Goal: Navigation & Orientation: Find specific page/section

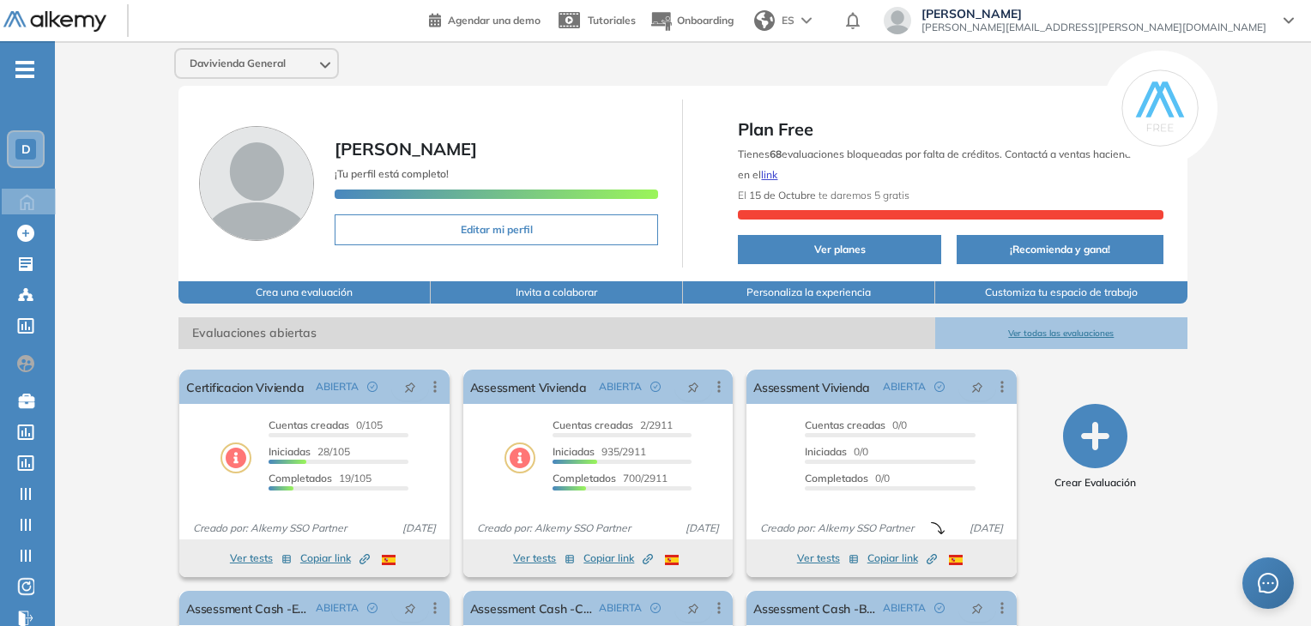
click at [33, 142] on div "D" at bounding box center [25, 149] width 21 height 21
click at [1256, 437] on div "Davivienda General [PERSON_NAME] ¡Tu perfil está completo! Editar mi perfil Pla…" at bounding box center [683, 430] width 1256 height 778
click at [23, 140] on div "D" at bounding box center [25, 149] width 21 height 21
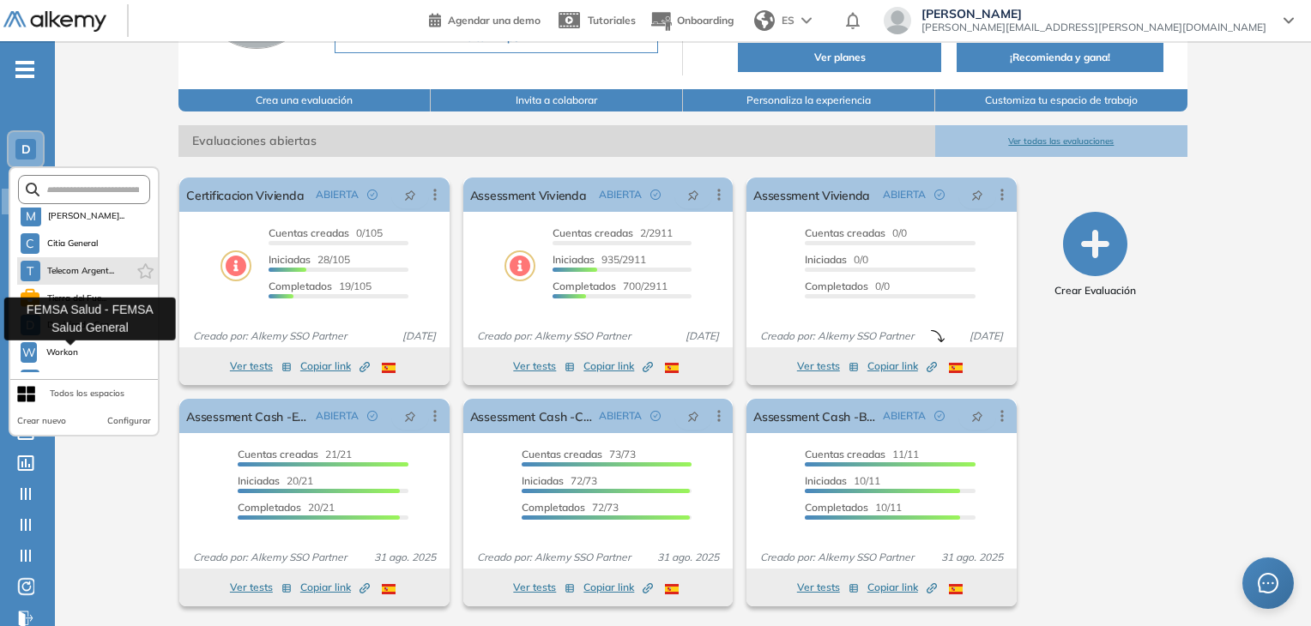
scroll to position [343, 0]
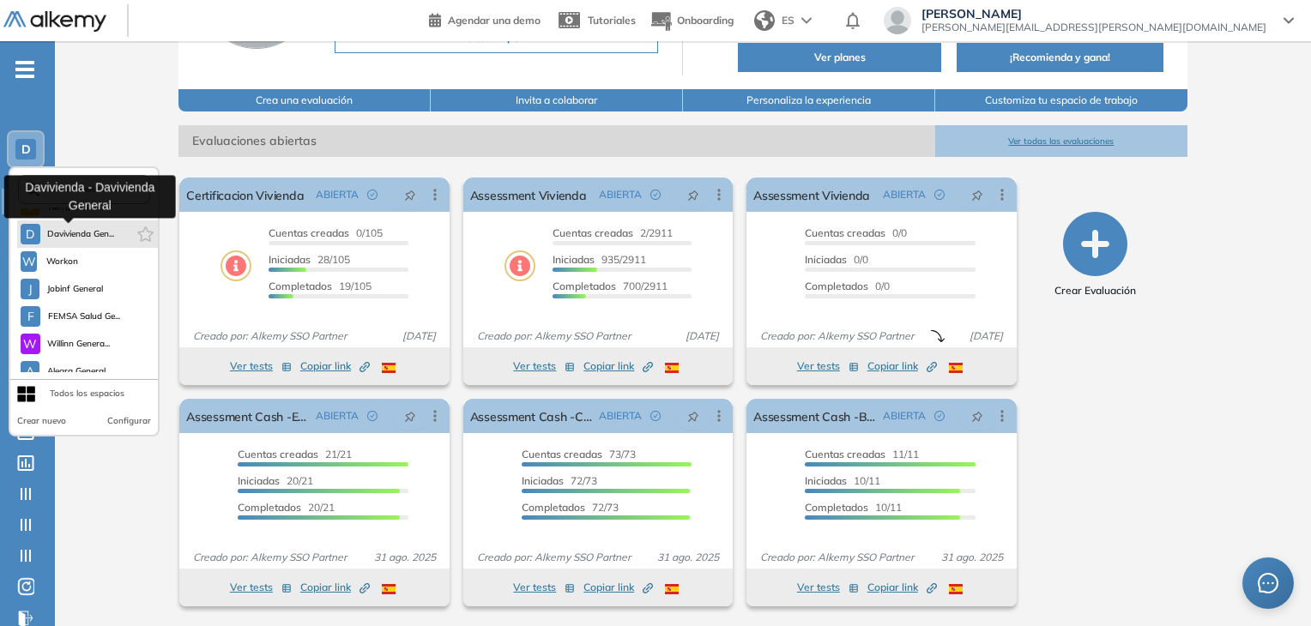
click at [82, 227] on span "Davivienda Gen..." at bounding box center [81, 234] width 68 height 14
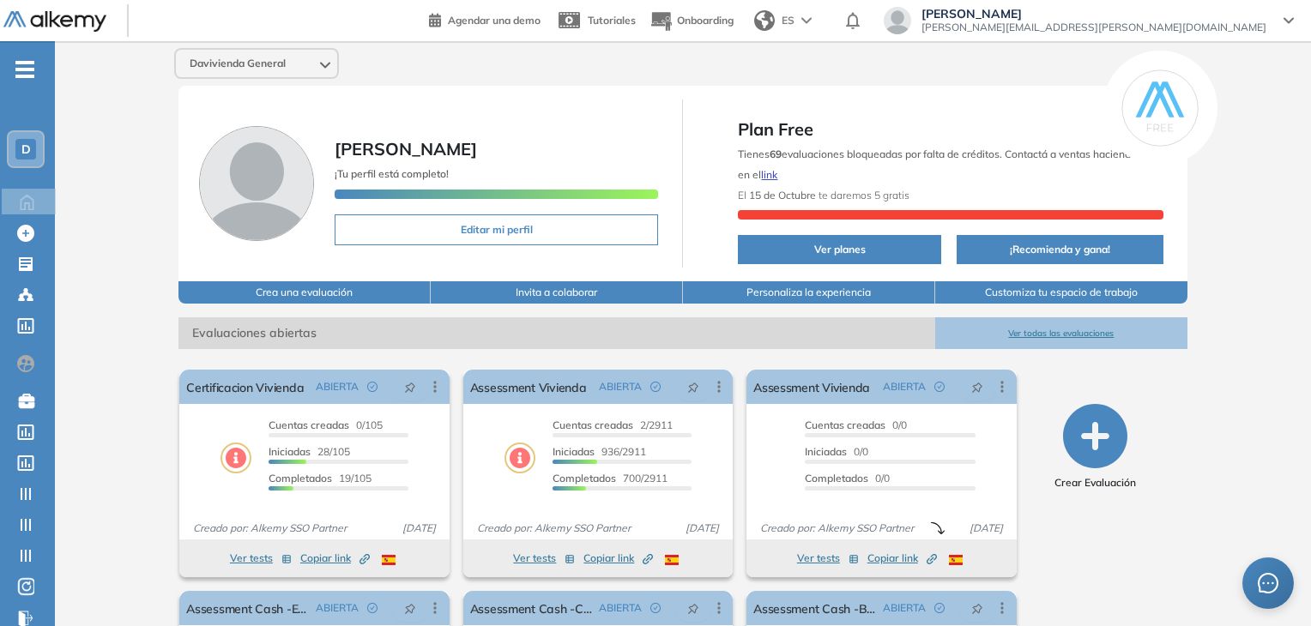
click at [1223, 172] on div "Davivienda General Martin Micheletti ¡Tu perfil está completo! Editar mi perfil…" at bounding box center [683, 430] width 1256 height 778
click at [1244, 189] on div "Davivienda General Martin Micheletti ¡Tu perfil está completo! Editar mi perfil…" at bounding box center [683, 430] width 1256 height 778
click at [1235, 169] on div "Davivienda General Martin Micheletti ¡Tu perfil está completo! Editar mi perfil…" at bounding box center [683, 430] width 1256 height 778
click at [123, 136] on div "Davivienda General Martin Micheletti ¡Tu perfil está completo! Editar mi perfil…" at bounding box center [683, 430] width 1256 height 778
